Goal: Find contact information: Find contact information

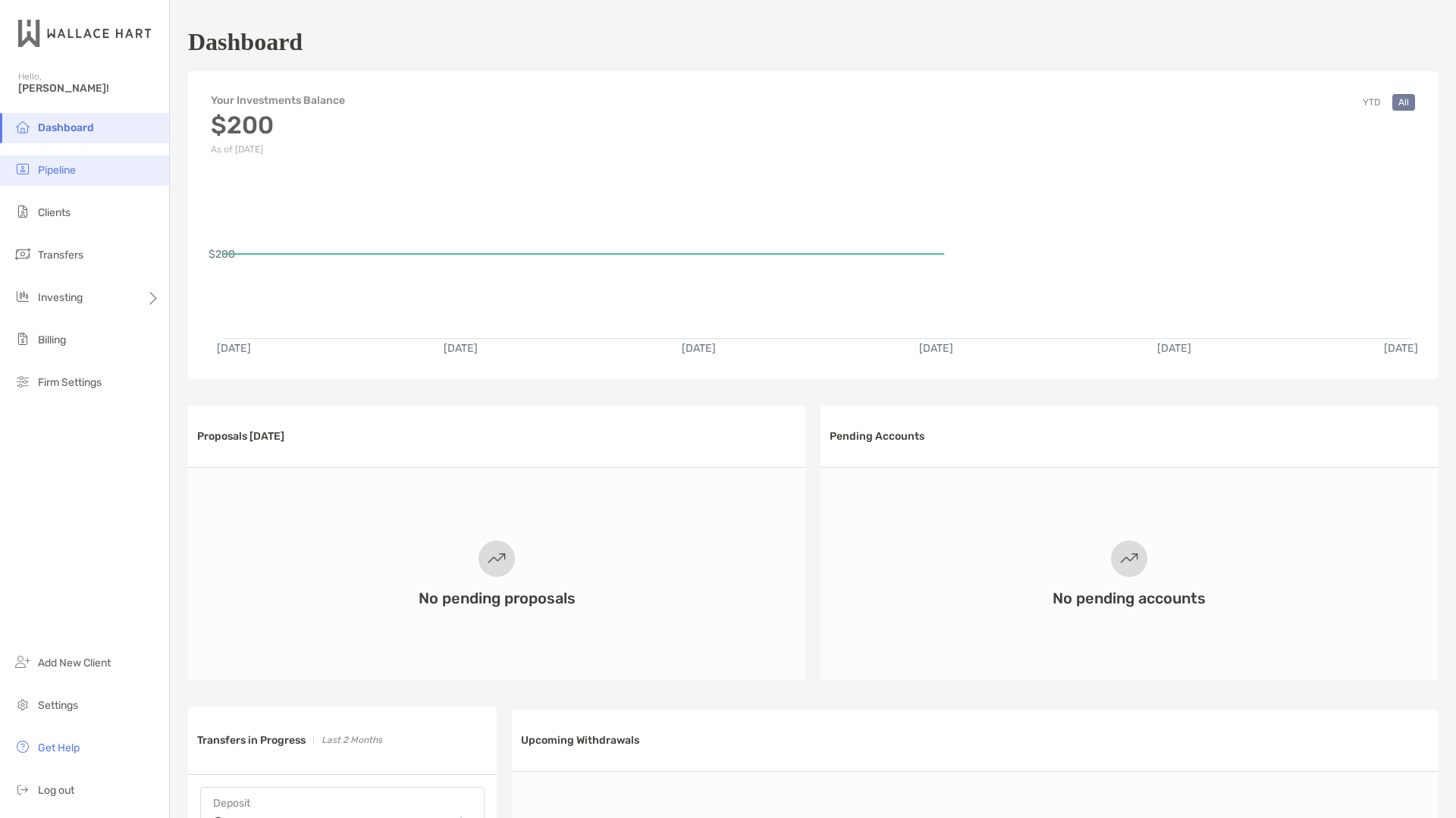
click at [60, 171] on span "Pipeline" at bounding box center [56, 170] width 38 height 13
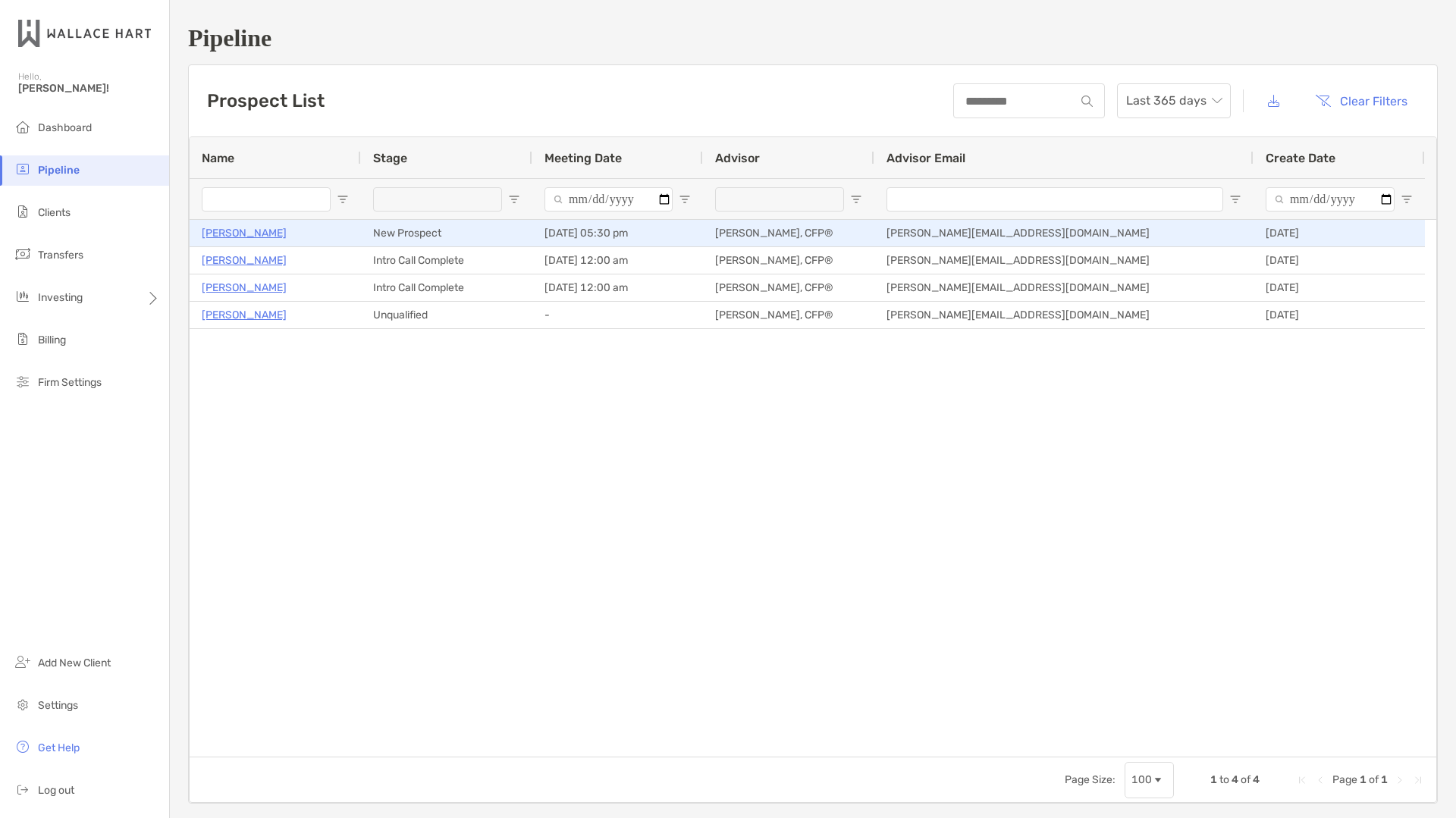
click at [266, 233] on p "[PERSON_NAME]" at bounding box center [244, 233] width 85 height 19
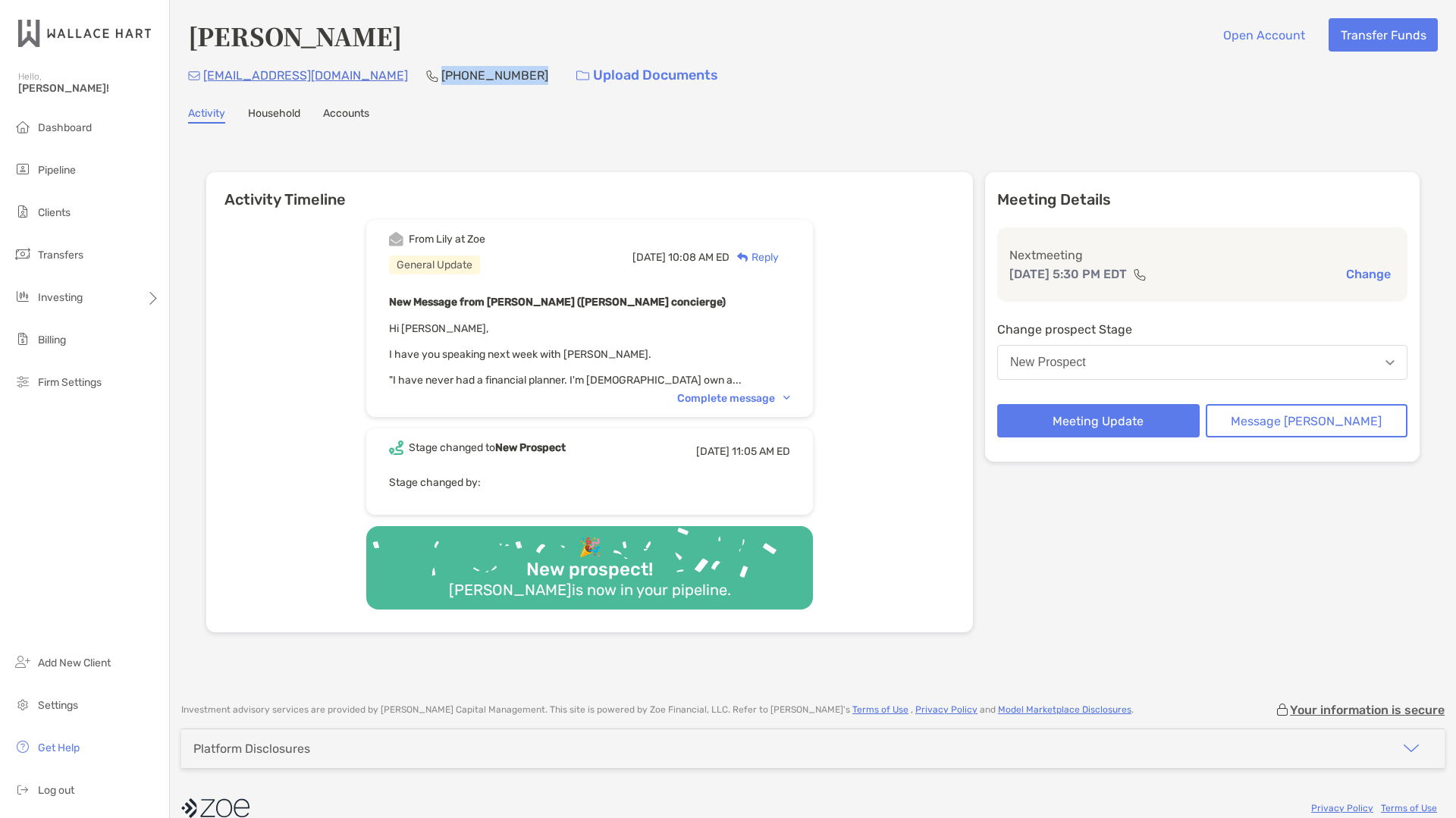
drag, startPoint x: 463, startPoint y: 78, endPoint x: 372, endPoint y: 79, distance: 91.0
click at [372, 79] on div "gmontanez1@gmail.com (202) 352-1637 Upload Documents" at bounding box center [812, 75] width 1250 height 32
copy p "(202) 352-1637"
